Goal: Task Accomplishment & Management: Use online tool/utility

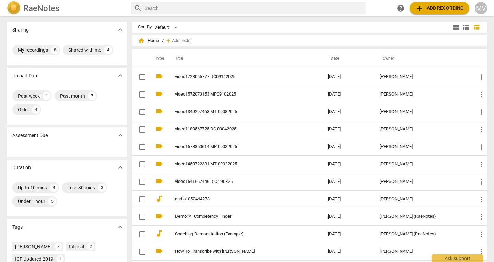
click at [419, 8] on span "add" at bounding box center [419, 8] width 8 height 8
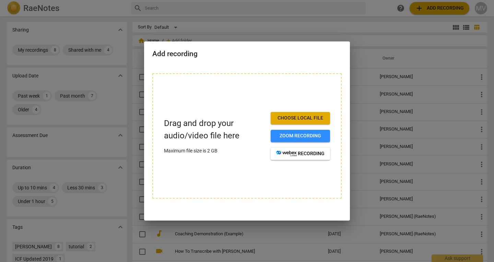
click at [283, 27] on div at bounding box center [247, 131] width 494 height 262
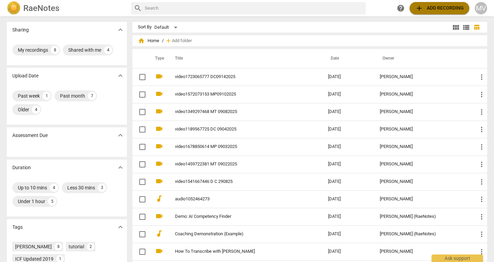
click at [452, 12] on span "add Add recording" at bounding box center [439, 8] width 49 height 8
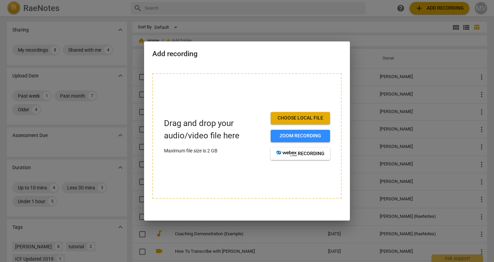
click at [321, 121] on span "Choose local file" at bounding box center [300, 118] width 48 height 7
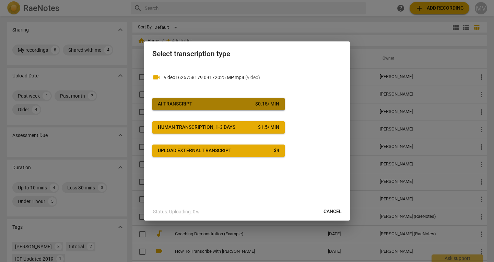
click at [267, 108] on button "AI Transcript $ 0.15 / min" at bounding box center [218, 104] width 132 height 12
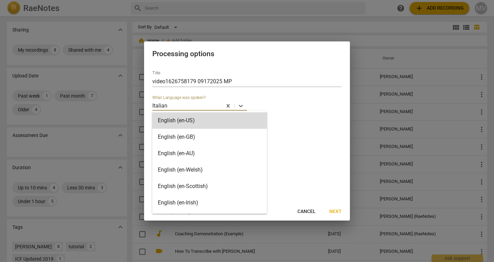
click at [190, 104] on div at bounding box center [194, 106] width 53 height 8
click at [198, 124] on div "English (en-US)" at bounding box center [209, 120] width 115 height 16
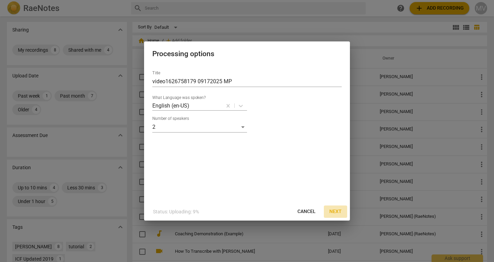
click at [333, 213] on span "Next" at bounding box center [335, 212] width 12 height 7
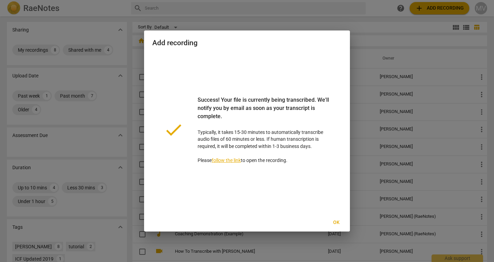
click at [339, 223] on span "Ok" at bounding box center [336, 222] width 11 height 7
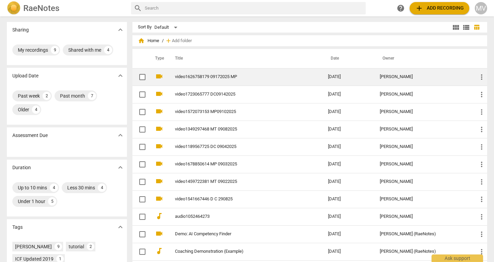
click at [205, 83] on td "video1626758179 09172025 MP" at bounding box center [245, 76] width 156 height 17
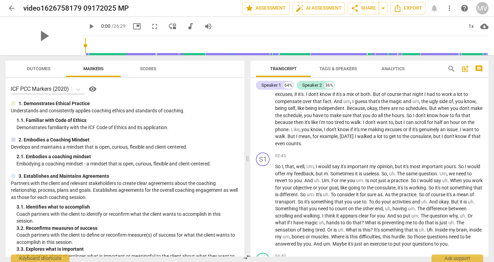
scroll to position [287, 0]
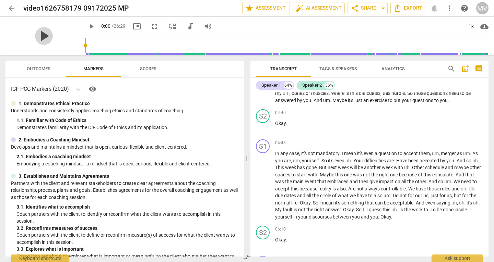
click at [38, 35] on span "play_arrow" at bounding box center [44, 36] width 18 height 18
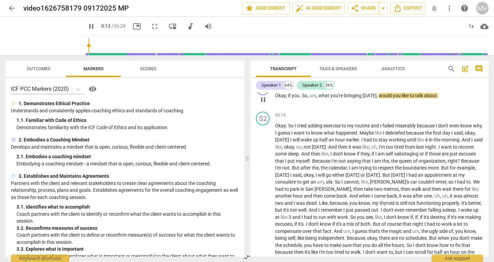
click at [379, 96] on span "would" at bounding box center [386, 95] width 14 height 5
type input "15"
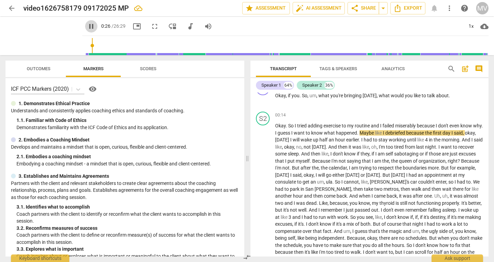
click at [87, 24] on span "pause" at bounding box center [91, 26] width 8 height 8
click at [87, 29] on span "play_arrow" at bounding box center [91, 26] width 8 height 8
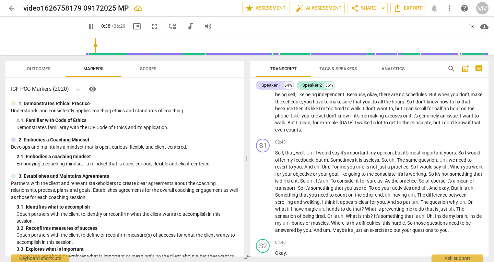
scroll to position [301, 0]
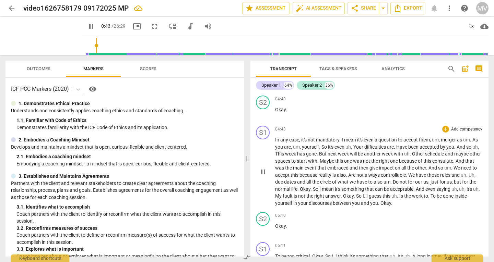
click at [275, 150] on div "play_arrow pause" at bounding box center [266, 172] width 17 height 65
click at [276, 143] on span "In" at bounding box center [277, 139] width 5 height 5
click at [121, 43] on input "range" at bounding box center [286, 46] width 403 height 22
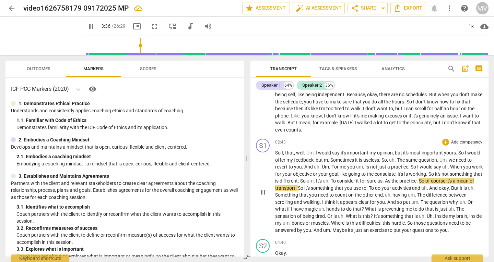
click at [391, 180] on span "As" at bounding box center [388, 180] width 7 height 5
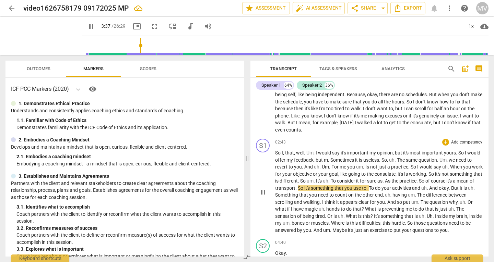
click at [391, 180] on span "As" at bounding box center [388, 180] width 7 height 5
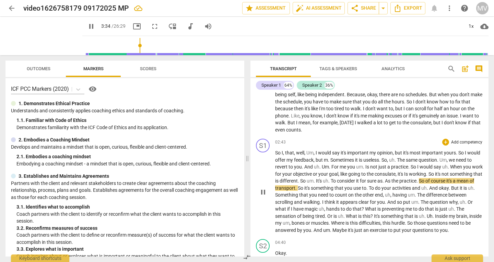
click at [391, 180] on span "As" at bounding box center [388, 180] width 7 height 5
drag, startPoint x: 425, startPoint y: 180, endPoint x: 421, endPoint y: 182, distance: 4.9
click at [391, 182] on span "As" at bounding box center [388, 180] width 7 height 5
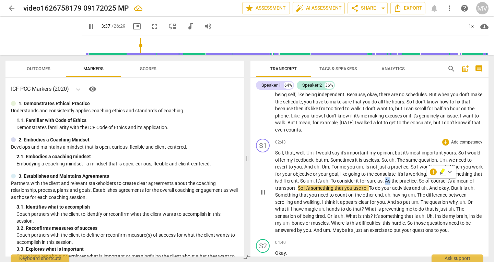
type input "217"
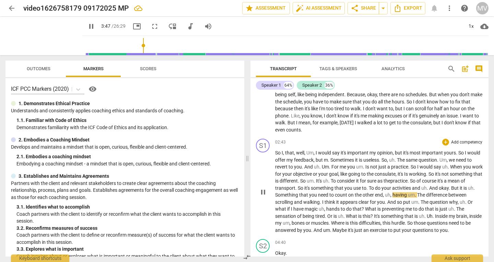
click at [348, 194] on span "count" at bounding box center [341, 194] width 13 height 5
click at [324, 210] on span "uh" at bounding box center [321, 208] width 5 height 5
click at [341, 212] on span "hands" at bounding box center [333, 208] width 14 height 5
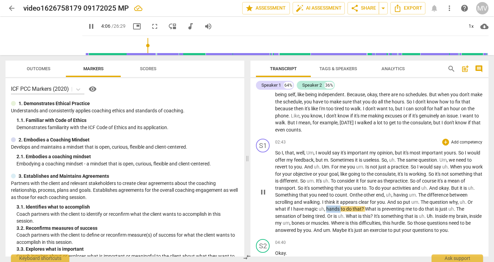
click at [341, 212] on span "hands" at bounding box center [333, 208] width 14 height 5
click at [341, 211] on span "hands" at bounding box center [333, 208] width 14 height 5
click at [341, 209] on span "hands" at bounding box center [333, 208] width 14 height 5
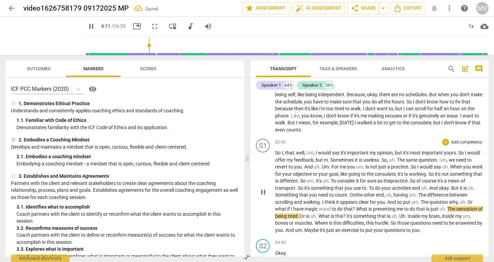
click at [478, 230] on p "So I , that , well , Um , I would say it's important my opinion , but it's most…" at bounding box center [379, 192] width 208 height 84
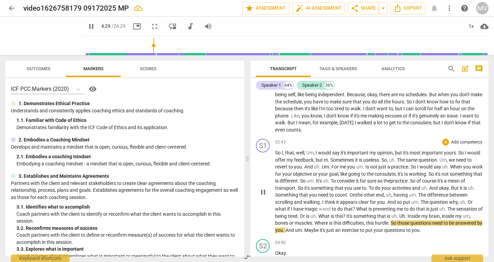
click at [364, 224] on span "difficulties" at bounding box center [353, 223] width 22 height 5
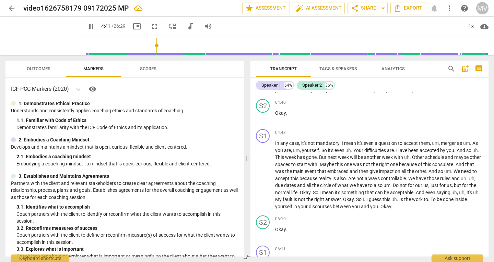
scroll to position [301, 0]
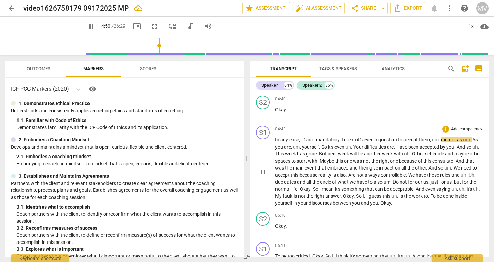
click at [459, 141] on span "as" at bounding box center [460, 139] width 6 height 5
click at [457, 140] on span "merger" at bounding box center [449, 139] width 16 height 5
type input "291"
click at [310, 147] on span "yourself" at bounding box center [301, 146] width 17 height 5
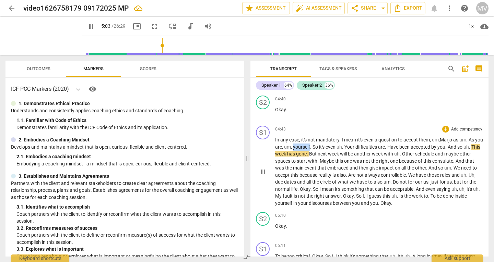
click at [310, 147] on span "yourself" at bounding box center [301, 146] width 17 height 5
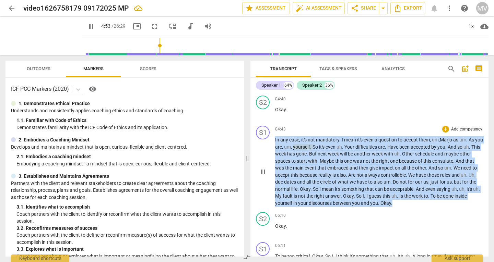
click at [310, 147] on span "yourself" at bounding box center [301, 146] width 17 height 5
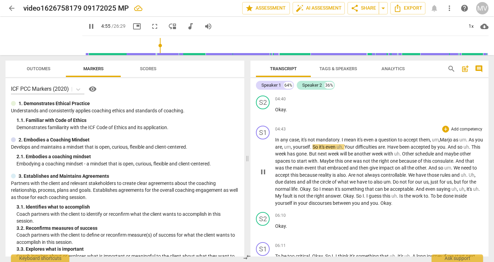
click at [310, 146] on span "yourself" at bounding box center [301, 146] width 17 height 5
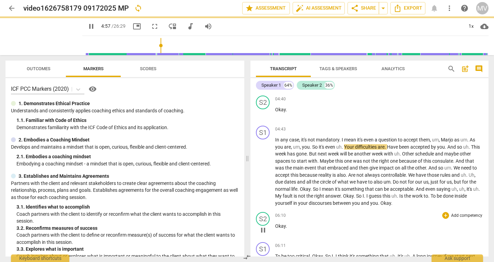
click at [367, 237] on div "S2 play_arrow pause 06:10 + Add competency keyboard_arrow_right Okay ." at bounding box center [369, 225] width 238 height 30
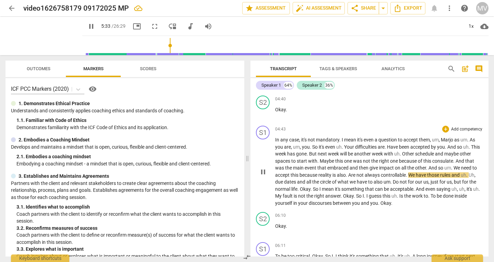
click at [384, 178] on p "In any case , it's not mandatory . I mean it's even a question to accept them ,…" at bounding box center [379, 171] width 208 height 70
type input "335"
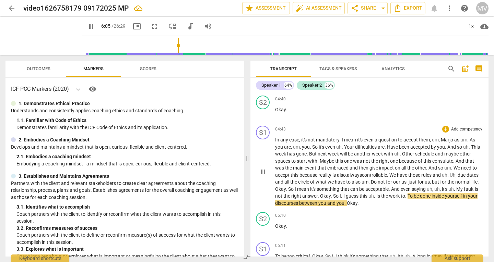
click at [414, 196] on span "To" at bounding box center [410, 195] width 6 height 5
click at [407, 198] on span "." at bounding box center [406, 195] width 2 height 5
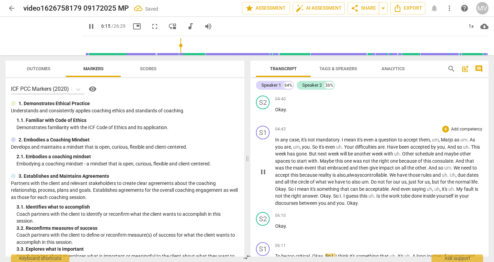
scroll to position [445, 0]
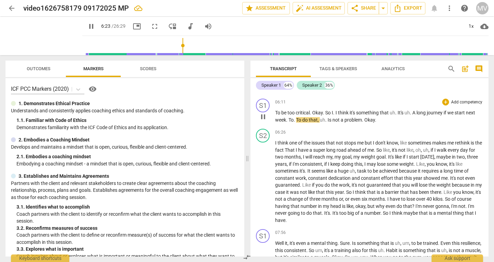
click at [301, 121] on span "To" at bounding box center [299, 119] width 6 height 5
type input "387"
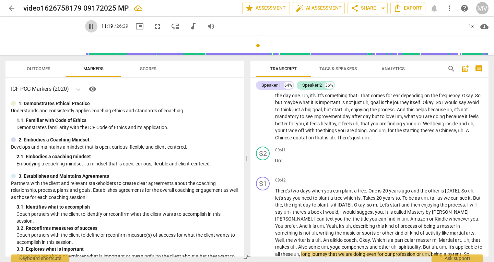
click at [87, 25] on span "pause" at bounding box center [91, 26] width 8 height 8
type input "680"
click at [10, 5] on span "arrow_back" at bounding box center [12, 8] width 8 height 8
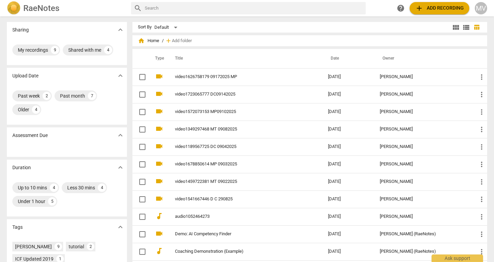
click at [427, 8] on span "add Add recording" at bounding box center [439, 8] width 49 height 8
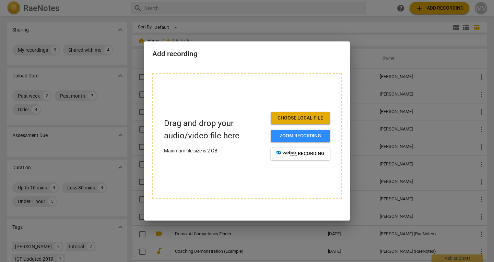
click at [316, 118] on span "Choose local file" at bounding box center [300, 118] width 48 height 7
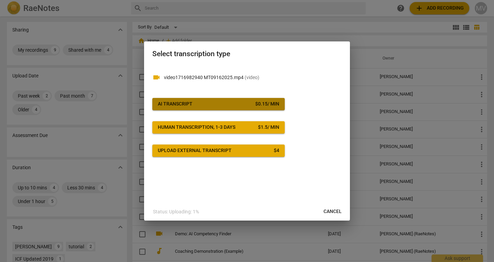
click at [216, 107] on span "AI Transcript $ 0.15 / min" at bounding box center [218, 104] width 121 height 7
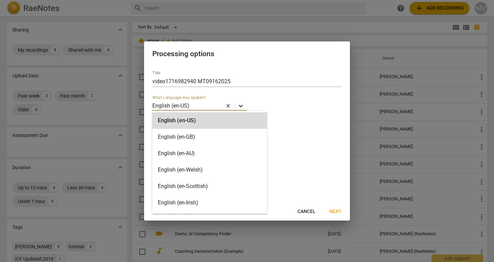
click at [241, 104] on icon at bounding box center [240, 106] width 7 height 7
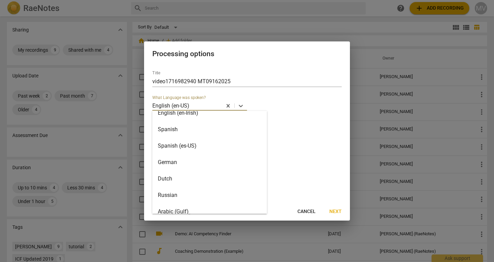
click at [306, 213] on span "Cancel" at bounding box center [306, 212] width 18 height 7
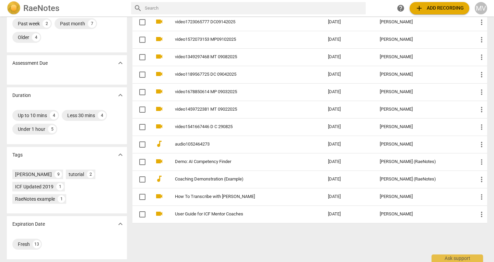
scroll to position [0, 0]
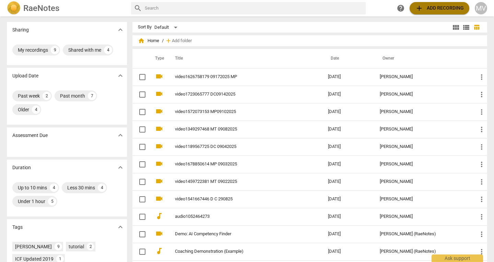
click at [439, 6] on span "add Add recording" at bounding box center [439, 8] width 49 height 8
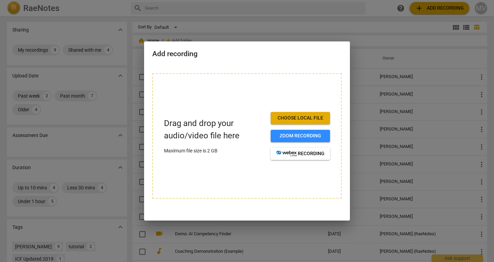
click at [88, 149] on div at bounding box center [247, 131] width 494 height 262
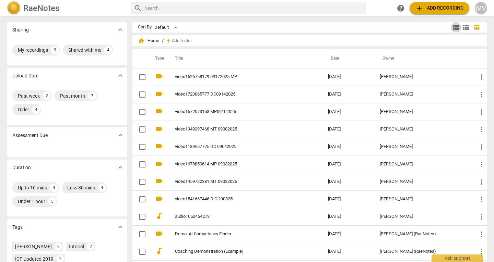
click at [457, 29] on span "view_module" at bounding box center [456, 27] width 8 height 8
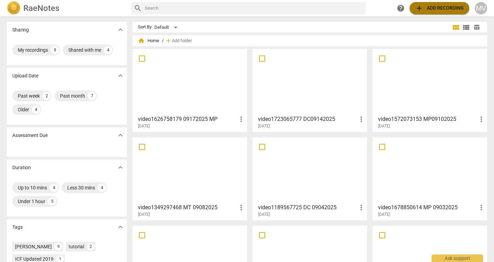
click at [434, 4] on button "add Add recording" at bounding box center [439, 8] width 60 height 12
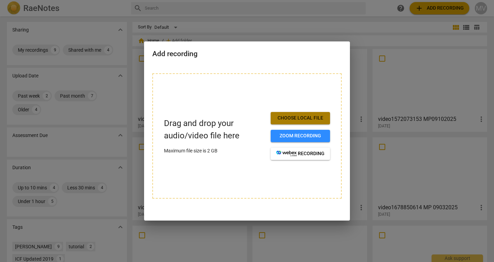
click at [311, 119] on span "Choose local file" at bounding box center [300, 118] width 48 height 7
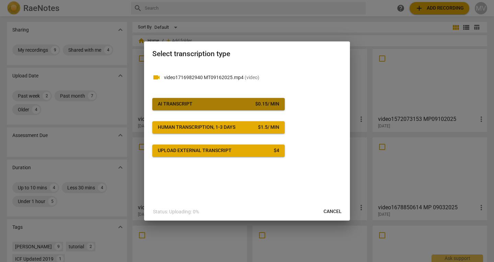
click at [260, 106] on div "$ 0.15 / min" at bounding box center [267, 104] width 24 height 7
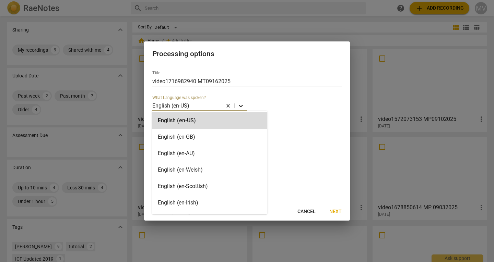
click at [243, 108] on icon at bounding box center [240, 106] width 7 height 7
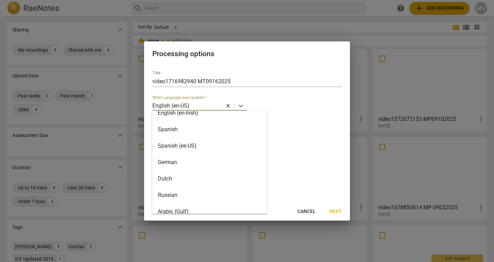
scroll to position [180, 0]
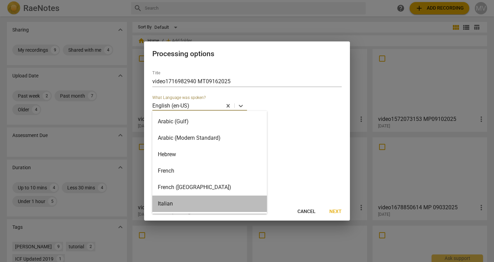
click at [216, 199] on div "Italian" at bounding box center [209, 204] width 115 height 16
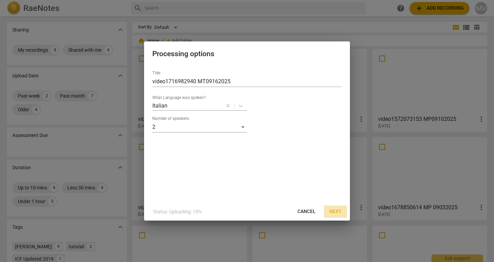
click at [340, 211] on span "Next" at bounding box center [335, 212] width 12 height 7
